Goal: Task Accomplishment & Management: Use online tool/utility

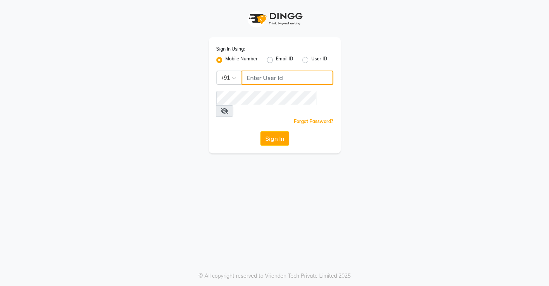
click at [265, 79] on input "Username" at bounding box center [287, 78] width 92 height 14
type input "8072066008"
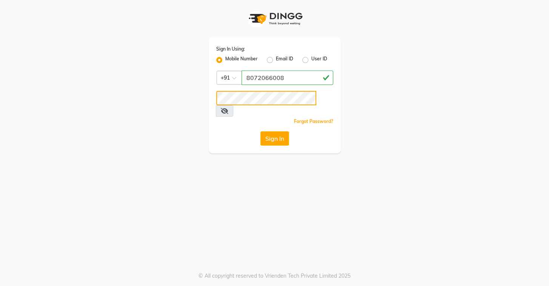
click at [260, 131] on button "Sign In" at bounding box center [274, 138] width 29 height 14
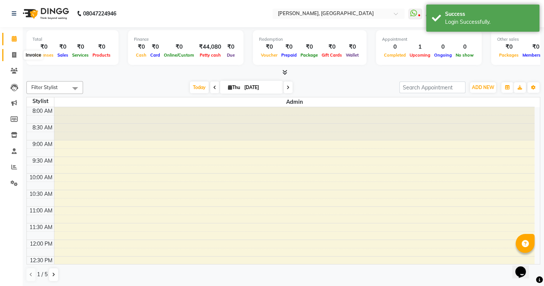
click at [15, 52] on icon at bounding box center [14, 55] width 4 height 6
select select "8667"
select select "service"
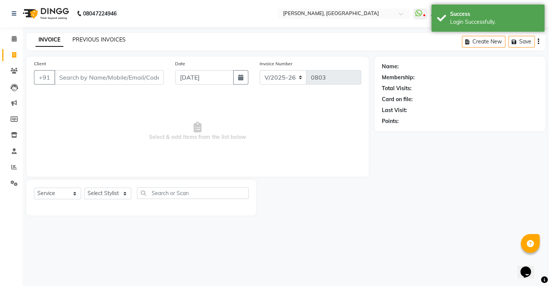
click at [93, 42] on link "PREVIOUS INVOICES" at bounding box center [98, 39] width 53 height 7
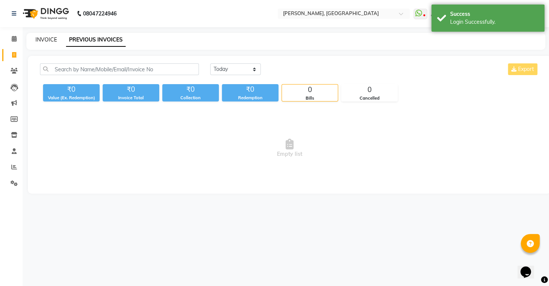
click at [46, 42] on link "INVOICE" at bounding box center [46, 39] width 22 height 7
select select "service"
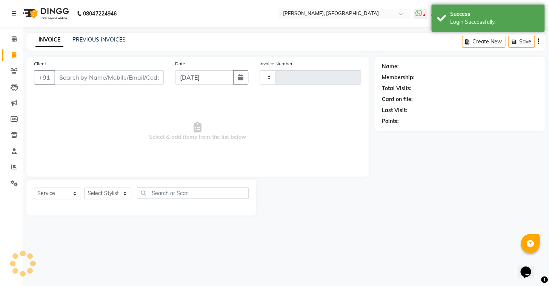
type input "0803"
select select "8667"
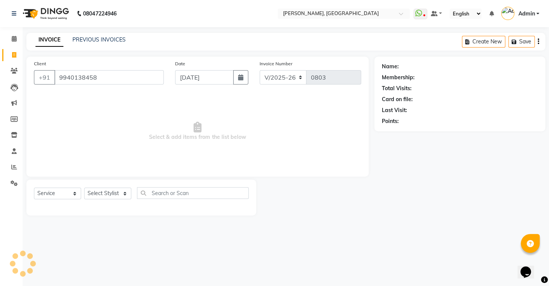
type input "9940138458"
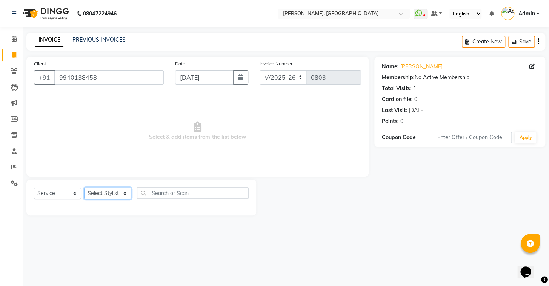
click at [116, 192] on select "Select Stylist Admin AMEER [PERSON_NAME] [PERSON_NAME] [PERSON_NAME]" at bounding box center [107, 194] width 47 height 12
select select "87509"
click at [84, 188] on select "Select Stylist Admin AMEER [PERSON_NAME] [PERSON_NAME] [PERSON_NAME]" at bounding box center [107, 194] width 47 height 12
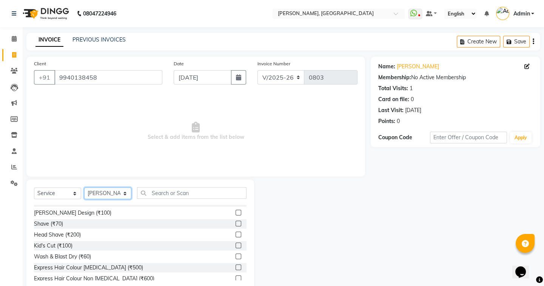
scroll to position [68, 0]
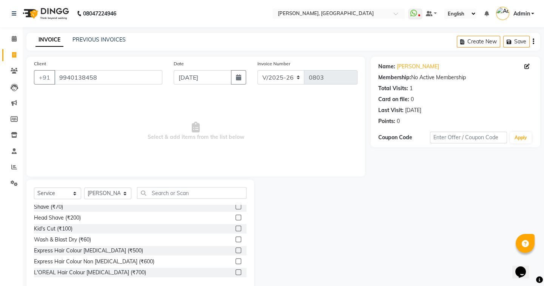
click at [235, 227] on label at bounding box center [238, 229] width 6 height 6
click at [235, 227] on input "checkbox" at bounding box center [237, 228] width 5 height 5
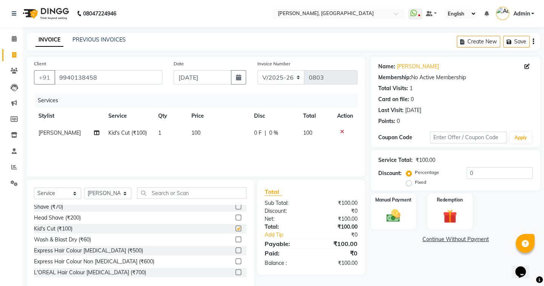
checkbox input "false"
drag, startPoint x: 396, startPoint y: 217, endPoint x: 388, endPoint y: 219, distance: 8.5
click at [396, 217] on img at bounding box center [392, 216] width 23 height 17
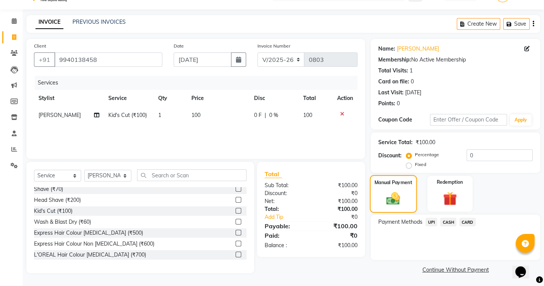
scroll to position [18, 0]
click at [431, 220] on span "UPI" at bounding box center [431, 221] width 12 height 9
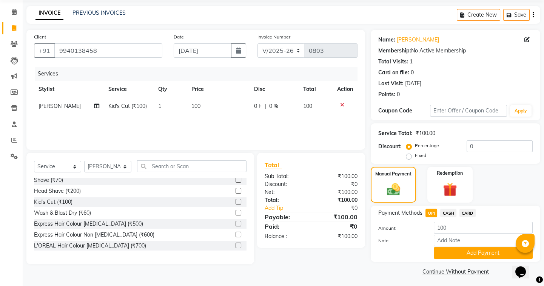
scroll to position [29, 0]
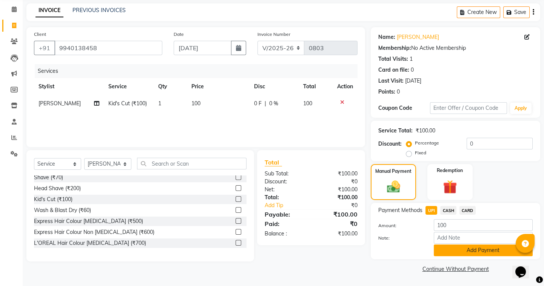
click at [452, 249] on button "Add Payment" at bounding box center [483, 251] width 99 height 12
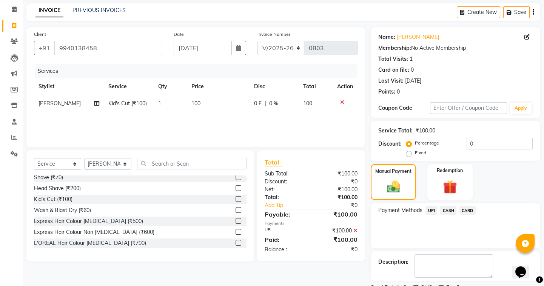
scroll to position [60, 0]
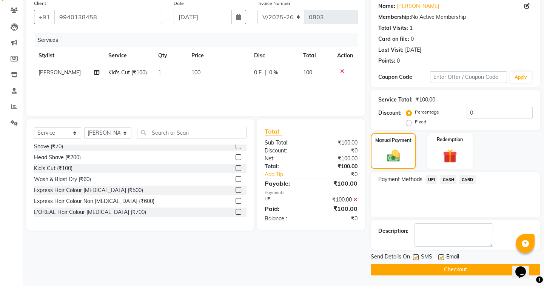
click at [392, 266] on button "Checkout" at bounding box center [455, 270] width 169 height 12
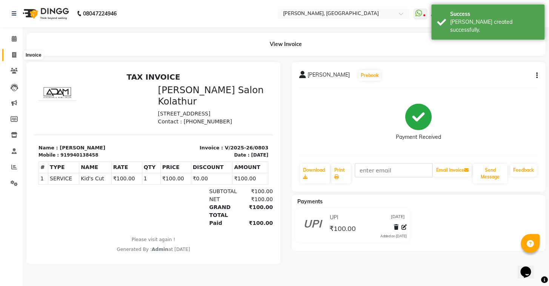
click at [11, 56] on span at bounding box center [14, 55] width 13 height 9
select select "8667"
select select "service"
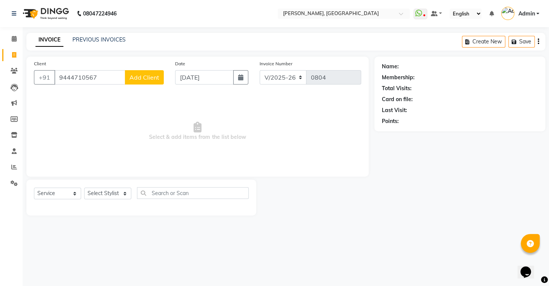
type input "9444710567"
click at [151, 75] on span "Add Client" at bounding box center [144, 78] width 30 height 8
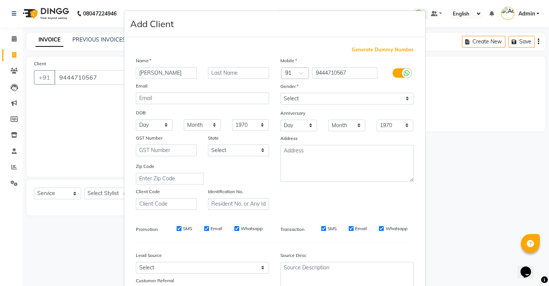
type input "[PERSON_NAME]"
click at [398, 101] on select "Select [DEMOGRAPHIC_DATA] [DEMOGRAPHIC_DATA] Other Prefer Not To Say" at bounding box center [346, 99] width 133 height 12
select select "[DEMOGRAPHIC_DATA]"
click at [280, 93] on select "Select [DEMOGRAPHIC_DATA] [DEMOGRAPHIC_DATA] Other Prefer Not To Say" at bounding box center [346, 99] width 133 height 12
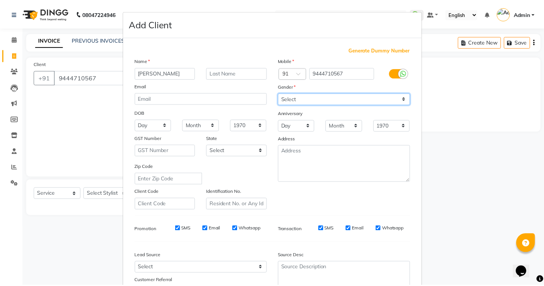
scroll to position [64, 0]
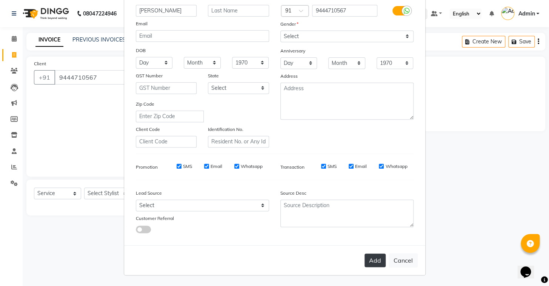
click at [379, 254] on button "Add" at bounding box center [375, 261] width 21 height 14
select select
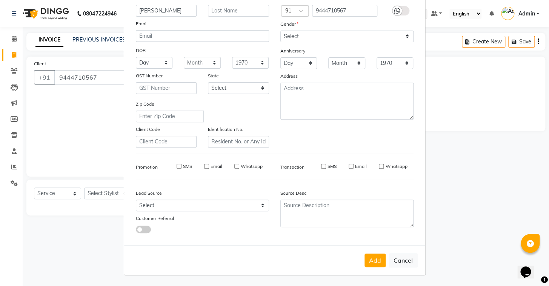
select select
checkbox input "false"
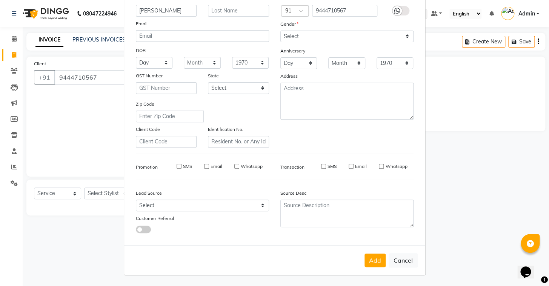
checkbox input "false"
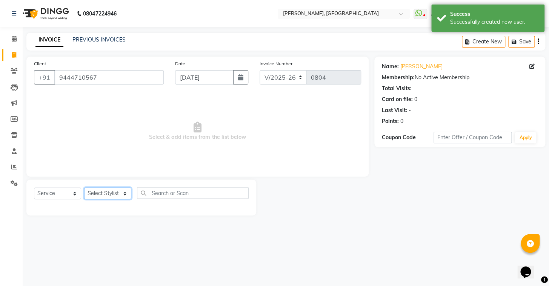
click at [108, 195] on select "Select Stylist Admin AMEER [PERSON_NAME] [PERSON_NAME] [PERSON_NAME]" at bounding box center [107, 194] width 47 height 12
select select "87511"
click at [84, 188] on select "Select Stylist Admin AMEER [PERSON_NAME] [PERSON_NAME] [PERSON_NAME]" at bounding box center [107, 194] width 47 height 12
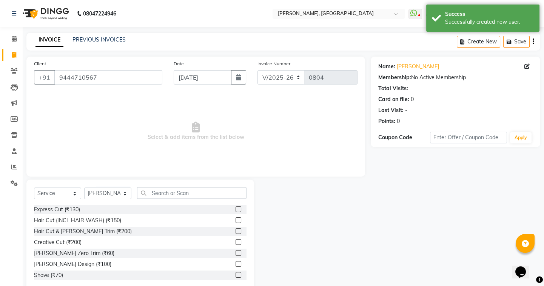
click at [235, 211] on label at bounding box center [238, 209] width 6 height 6
click at [235, 211] on input "checkbox" at bounding box center [237, 209] width 5 height 5
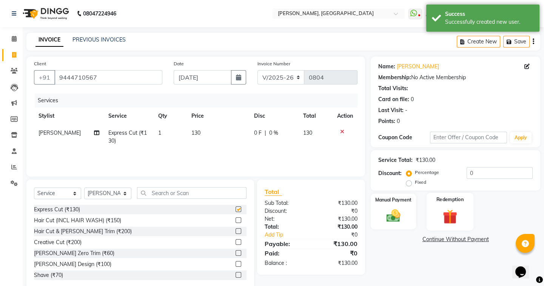
checkbox input "false"
click at [377, 211] on div "Manual Payment" at bounding box center [393, 211] width 47 height 37
click at [452, 237] on span "CASH" at bounding box center [448, 239] width 16 height 9
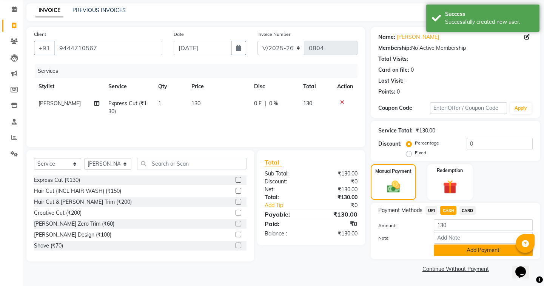
click at [445, 253] on button "Add Payment" at bounding box center [483, 251] width 99 height 12
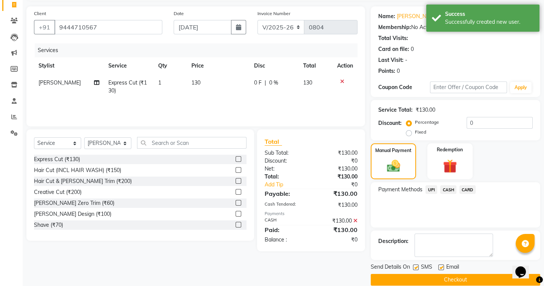
scroll to position [60, 0]
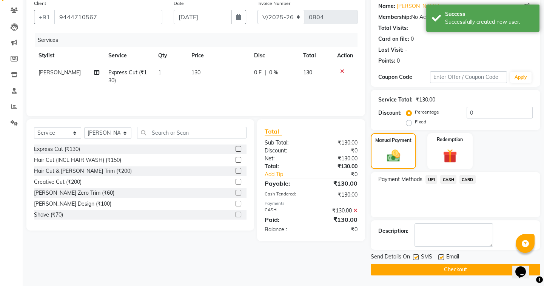
click at [420, 269] on button "Checkout" at bounding box center [455, 270] width 169 height 12
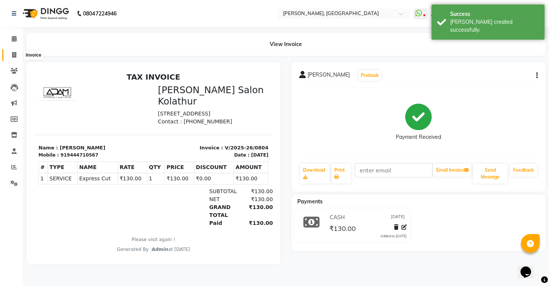
click at [17, 53] on span at bounding box center [14, 55] width 13 height 9
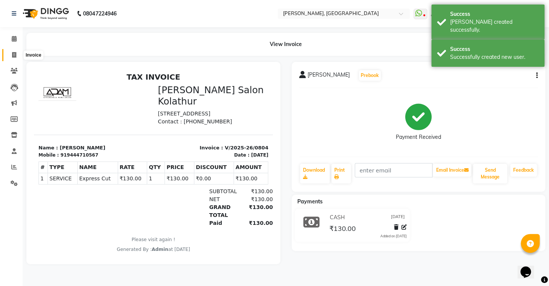
select select "8667"
select select "service"
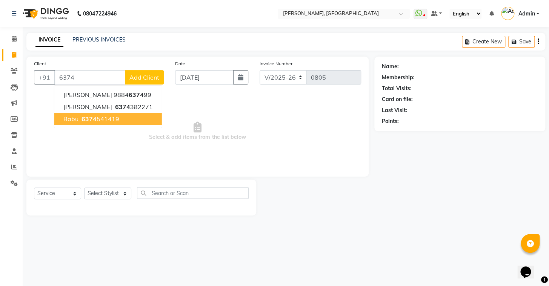
click at [98, 118] on ngb-highlight "6374 541419" at bounding box center [99, 119] width 39 height 8
type input "6374541419"
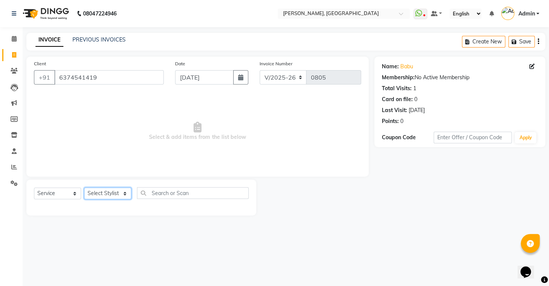
click at [106, 197] on select "Select Stylist Admin AMEER [PERSON_NAME] [PERSON_NAME] [PERSON_NAME]" at bounding box center [107, 194] width 47 height 12
select select "87509"
click at [84, 188] on select "Select Stylist Admin AMEER [PERSON_NAME] [PERSON_NAME] [PERSON_NAME]" at bounding box center [107, 194] width 47 height 12
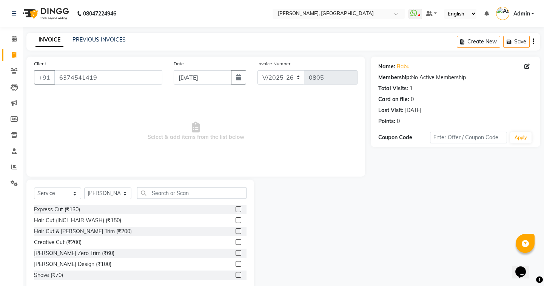
click at [235, 232] on label at bounding box center [238, 231] width 6 height 6
click at [235, 232] on input "checkbox" at bounding box center [237, 231] width 5 height 5
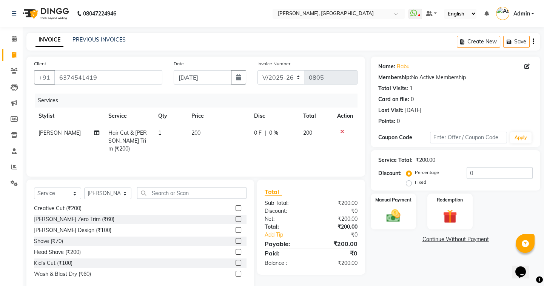
checkbox input "false"
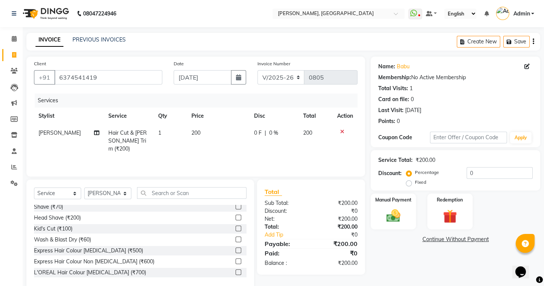
click at [235, 238] on label at bounding box center [238, 240] width 6 height 6
click at [235, 238] on input "checkbox" at bounding box center [237, 239] width 5 height 5
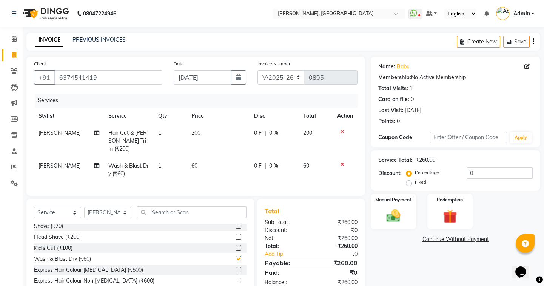
checkbox input "false"
click at [375, 215] on div "Manual Payment" at bounding box center [393, 211] width 47 height 37
click at [429, 241] on span "UPI" at bounding box center [431, 239] width 12 height 9
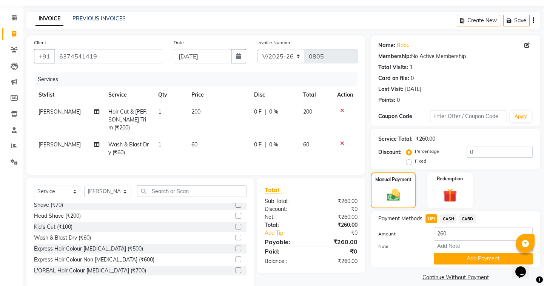
scroll to position [33, 0]
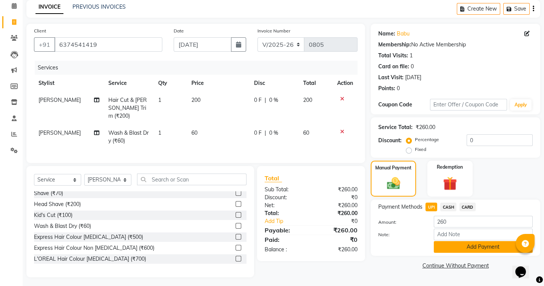
click at [465, 249] on button "Add Payment" at bounding box center [483, 247] width 99 height 12
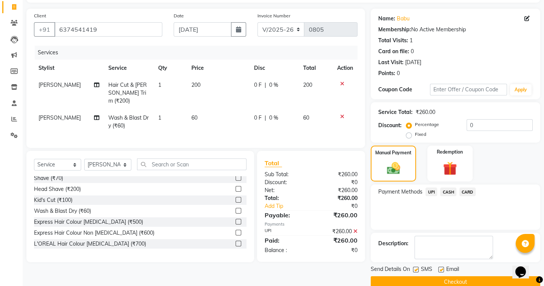
scroll to position [60, 0]
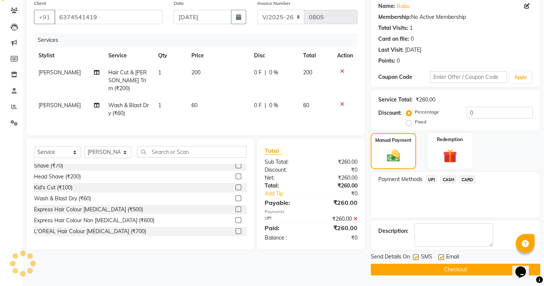
click at [410, 268] on button "Checkout" at bounding box center [455, 270] width 169 height 12
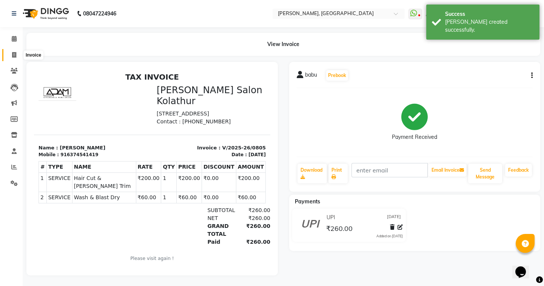
click at [14, 53] on icon at bounding box center [14, 55] width 4 height 6
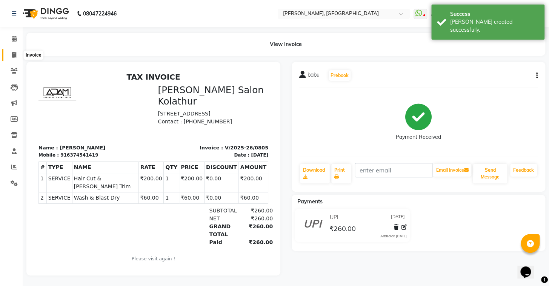
select select "8667"
select select "service"
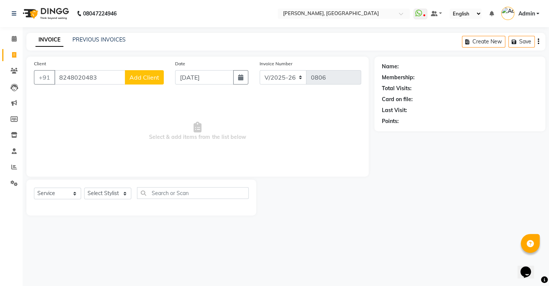
type input "8248020483"
click at [146, 78] on span "Add Client" at bounding box center [144, 78] width 30 height 8
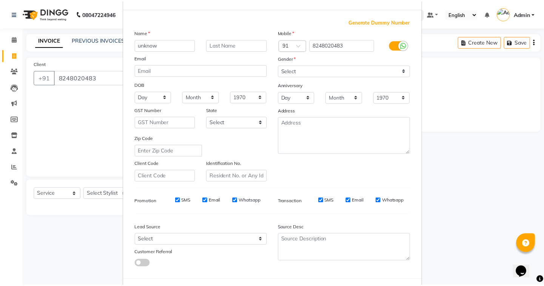
scroll to position [64, 0]
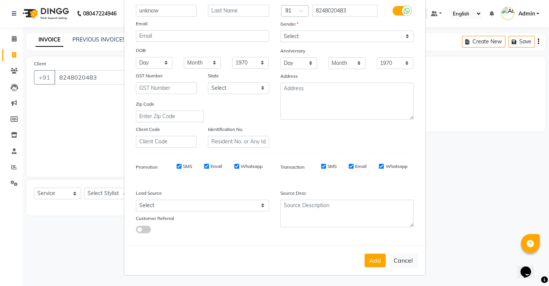
type input "unknow"
click at [358, 37] on select "Select [DEMOGRAPHIC_DATA] [DEMOGRAPHIC_DATA] Other Prefer Not To Say" at bounding box center [346, 37] width 133 height 12
click at [280, 31] on select "Select [DEMOGRAPHIC_DATA] [DEMOGRAPHIC_DATA] Other Prefer Not To Say" at bounding box center [346, 37] width 133 height 12
click at [354, 34] on select "Select [DEMOGRAPHIC_DATA] [DEMOGRAPHIC_DATA] Other Prefer Not To Say" at bounding box center [346, 37] width 133 height 12
select select "[DEMOGRAPHIC_DATA]"
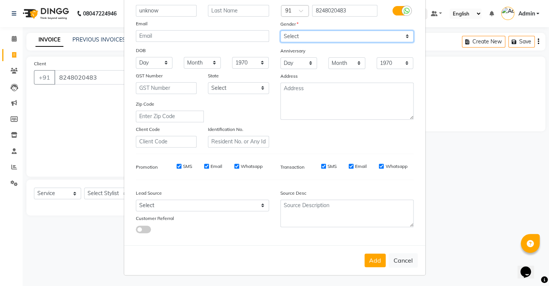
click at [280, 31] on select "Select [DEMOGRAPHIC_DATA] [DEMOGRAPHIC_DATA] Other Prefer Not To Say" at bounding box center [346, 37] width 133 height 12
click at [367, 263] on button "Add" at bounding box center [375, 261] width 21 height 14
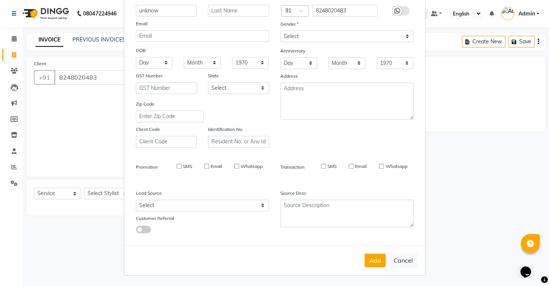
select select
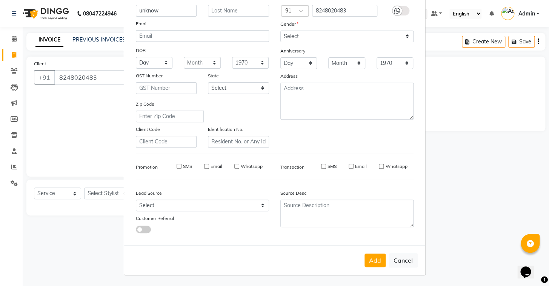
select select
checkbox input "false"
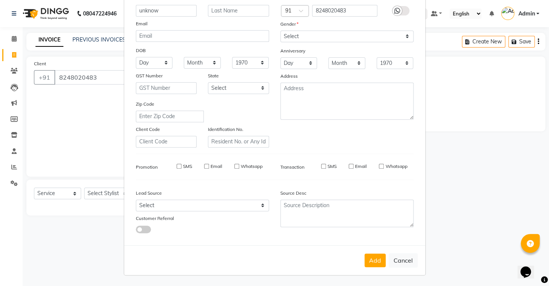
checkbox input "false"
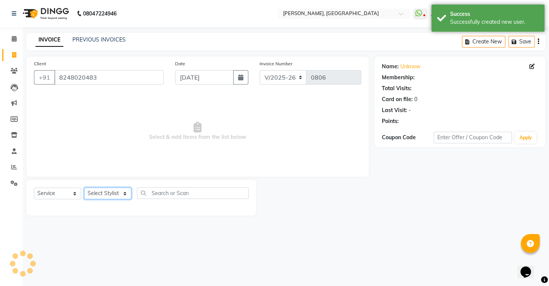
click at [124, 191] on select "Select Stylist Admin AMEER [PERSON_NAME] [PERSON_NAME] [PERSON_NAME]" at bounding box center [107, 194] width 47 height 12
select select "87511"
click at [84, 188] on select "Select Stylist Admin AMEER [PERSON_NAME] [PERSON_NAME] [PERSON_NAME]" at bounding box center [107, 194] width 47 height 12
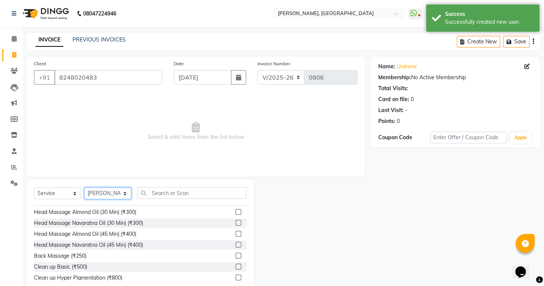
scroll to position [446, 0]
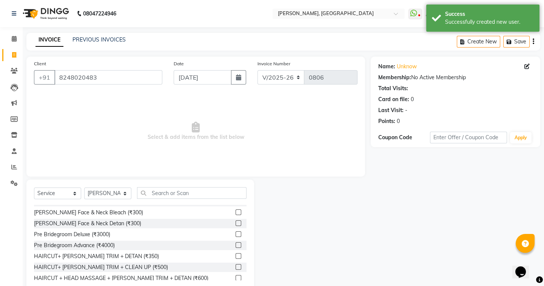
click at [235, 255] on label at bounding box center [238, 256] width 6 height 6
click at [235, 255] on input "checkbox" at bounding box center [237, 256] width 5 height 5
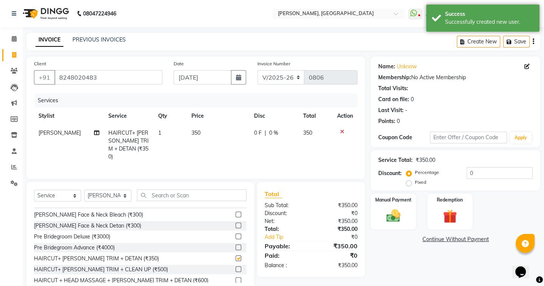
checkbox input "false"
click at [194, 128] on td "350" at bounding box center [218, 145] width 63 height 41
select select "87511"
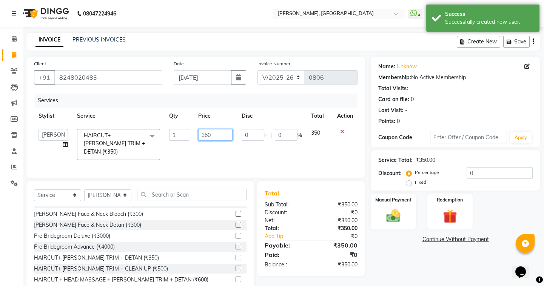
click at [211, 136] on input "350" at bounding box center [215, 135] width 34 height 12
type input "300"
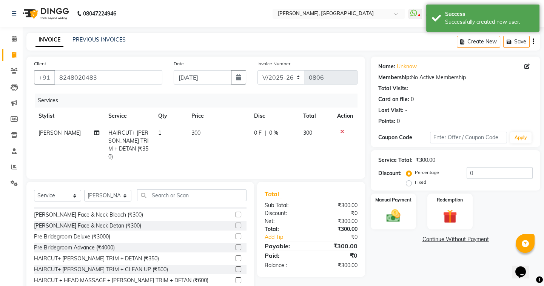
click at [234, 182] on div "Select Service Product Membership Package Voucher Prepaid Gift Card Select Styl…" at bounding box center [140, 237] width 228 height 111
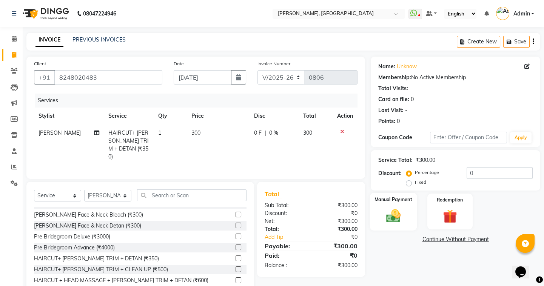
click at [400, 208] on img at bounding box center [392, 216] width 23 height 17
click at [433, 242] on span "UPI" at bounding box center [431, 239] width 12 height 9
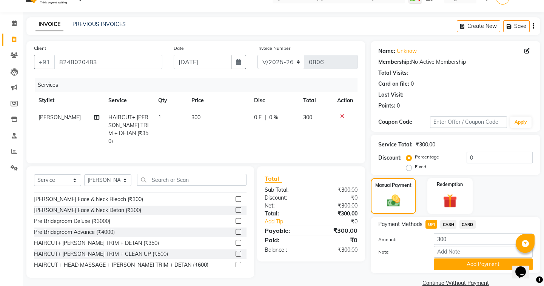
scroll to position [29, 0]
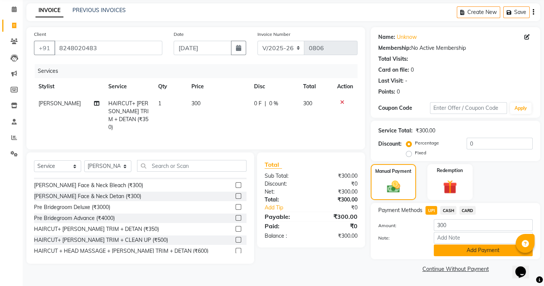
click at [469, 246] on button "Add Payment" at bounding box center [483, 251] width 99 height 12
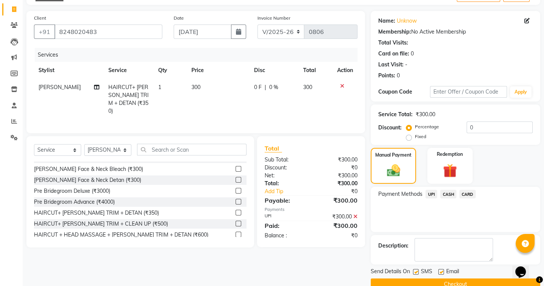
scroll to position [60, 0]
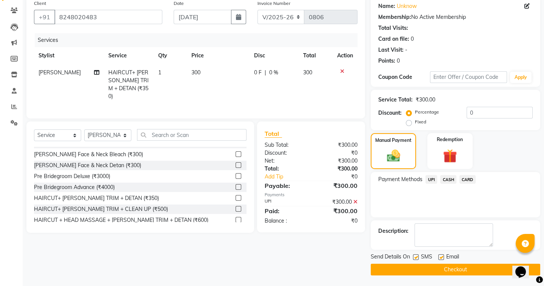
click at [443, 272] on button "Checkout" at bounding box center [455, 270] width 169 height 12
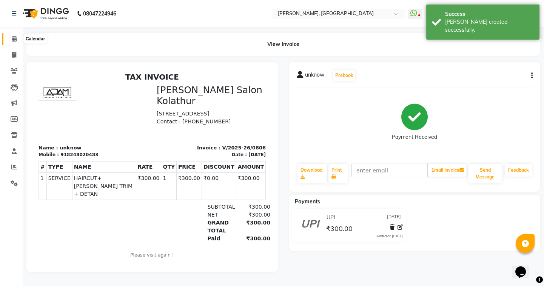
click at [12, 38] on icon at bounding box center [14, 39] width 5 height 6
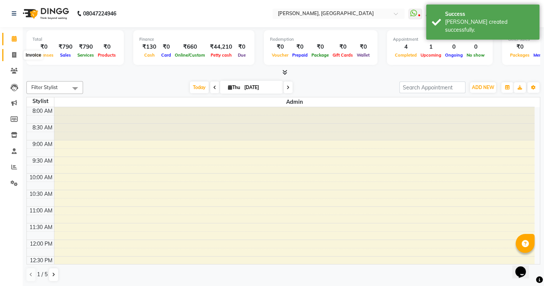
click at [14, 57] on icon at bounding box center [14, 55] width 4 height 6
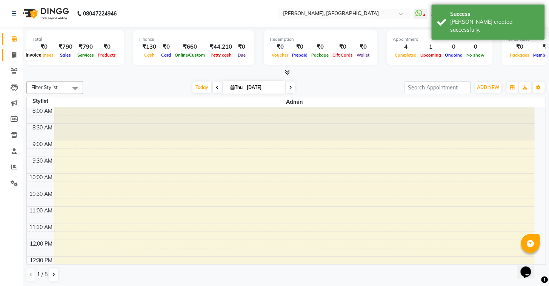
select select "8667"
select select "service"
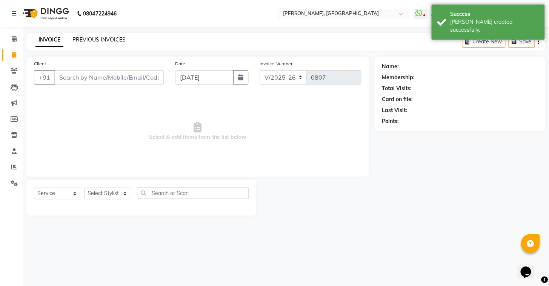
click at [91, 38] on link "PREVIOUS INVOICES" at bounding box center [98, 39] width 53 height 7
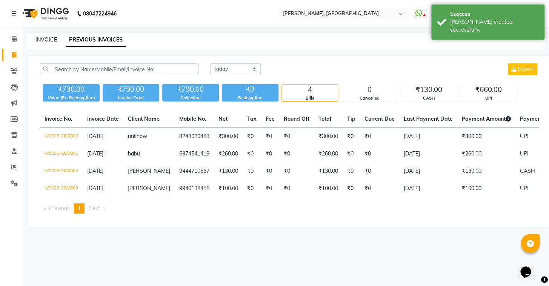
click at [45, 41] on link "INVOICE" at bounding box center [46, 39] width 22 height 7
select select "8667"
select select "service"
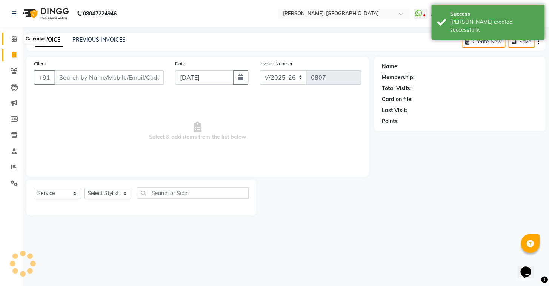
click at [17, 41] on span at bounding box center [14, 39] width 13 height 9
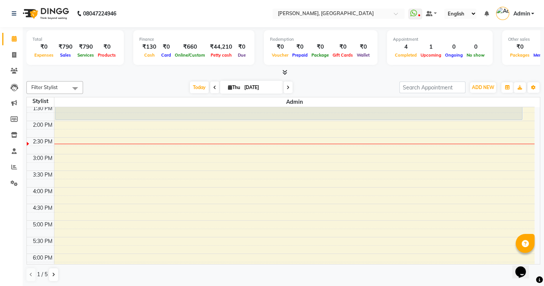
scroll to position [170, 0]
